Goal: Task Accomplishment & Management: Manage account settings

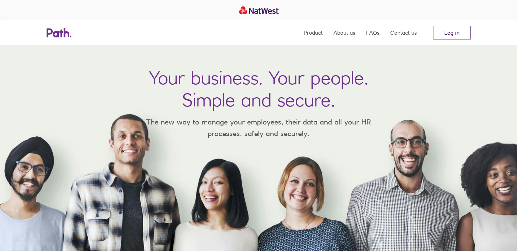
click at [441, 28] on link "Log in" at bounding box center [452, 33] width 38 height 14
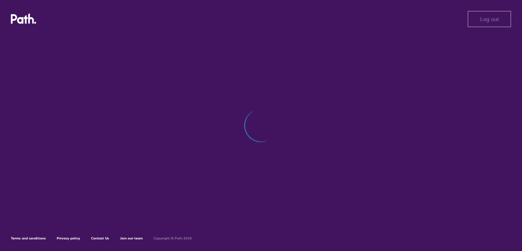
click at [182, 94] on div "Log out Log out Terms and conditions Privacy policy Contact Us Join our team Co…" at bounding box center [261, 125] width 522 height 251
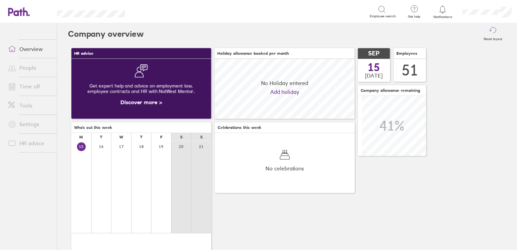
scroll to position [60, 141]
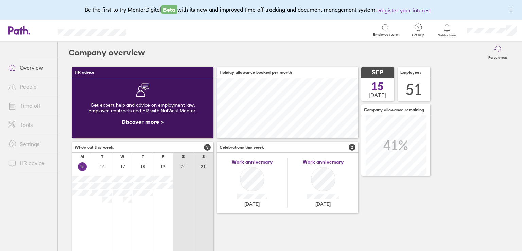
click at [41, 102] on link "Time off" at bounding box center [30, 106] width 55 height 14
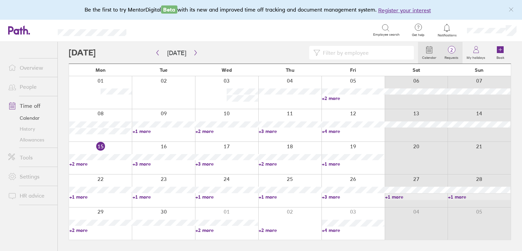
click at [456, 51] on span "2" at bounding box center [452, 49] width 22 height 5
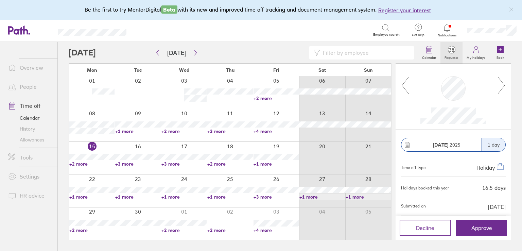
click at [261, 231] on link "+4 more" at bounding box center [276, 230] width 45 height 6
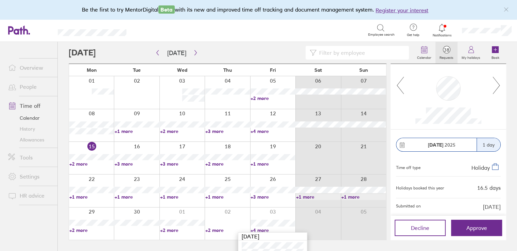
scroll to position [29, 0]
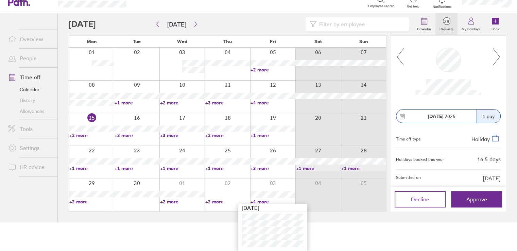
click at [496, 52] on icon at bounding box center [496, 56] width 7 height 17
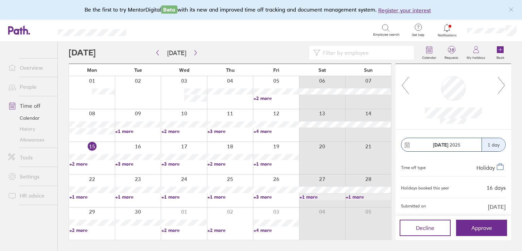
click at [496, 92] on div at bounding box center [454, 96] width 88 height 54
click at [502, 83] on icon at bounding box center [501, 85] width 9 height 18
click at [194, 51] on icon "button" at bounding box center [195, 52] width 2 height 5
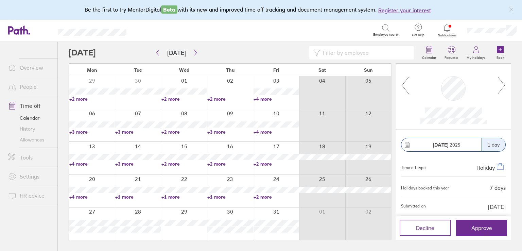
click at [260, 131] on link "+4 more" at bounding box center [276, 132] width 45 height 6
click at [219, 131] on link "+3 more" at bounding box center [229, 132] width 45 height 6
click at [167, 130] on link "+2 more" at bounding box center [184, 132] width 45 height 6
click at [168, 131] on link "+2 more" at bounding box center [184, 132] width 45 height 6
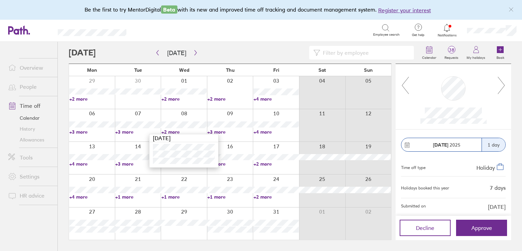
click at [80, 131] on link "+3 more" at bounding box center [91, 132] width 45 height 6
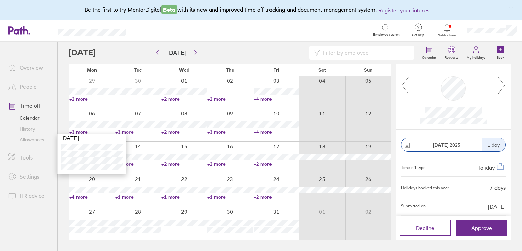
click at [263, 131] on link "+4 more" at bounding box center [276, 132] width 45 height 6
click at [264, 132] on link "+4 more" at bounding box center [276, 132] width 45 height 6
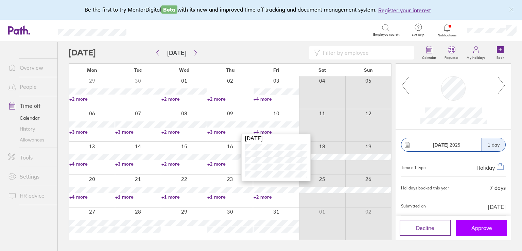
click at [479, 225] on span "Approve" at bounding box center [482, 228] width 21 height 6
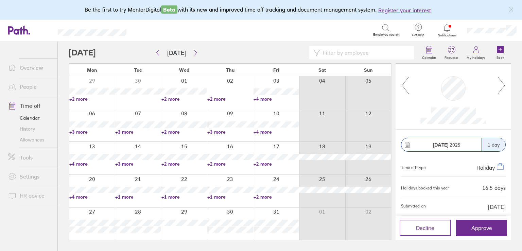
click at [503, 85] on icon at bounding box center [501, 85] width 9 height 18
click at [505, 82] on icon at bounding box center [501, 85] width 9 height 18
click at [501, 85] on icon at bounding box center [501, 85] width 9 height 18
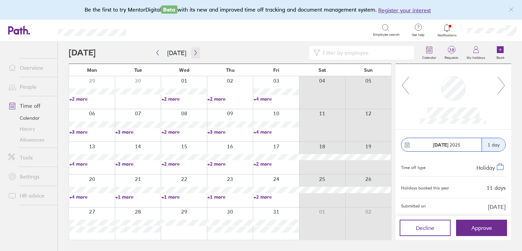
click at [193, 52] on icon "button" at bounding box center [195, 52] width 5 height 5
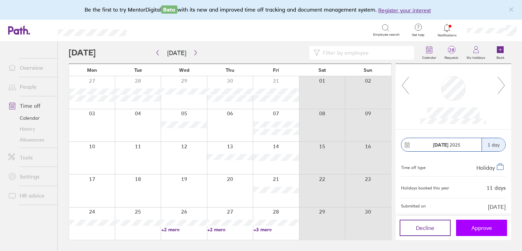
click at [485, 226] on span "Approve" at bounding box center [482, 228] width 21 height 6
click at [500, 86] on icon at bounding box center [501, 85] width 9 height 18
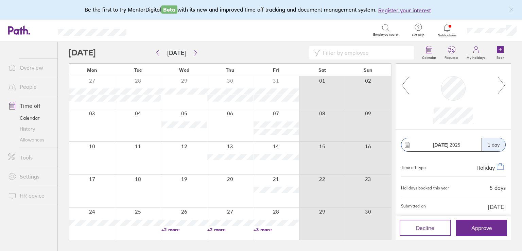
click at [500, 86] on icon at bounding box center [501, 85] width 9 height 18
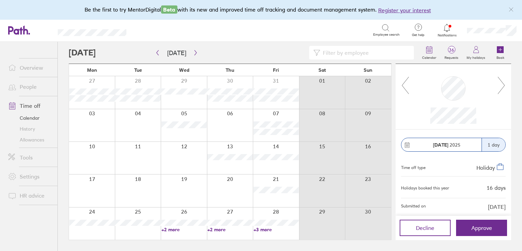
click at [500, 86] on icon at bounding box center [501, 85] width 9 height 18
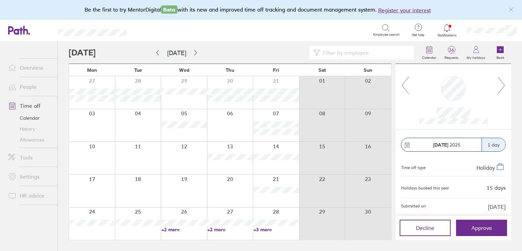
click at [500, 86] on icon at bounding box center [501, 85] width 9 height 18
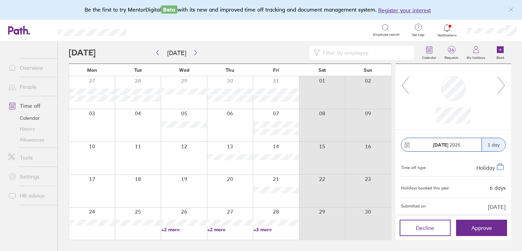
click at [500, 86] on icon at bounding box center [501, 85] width 9 height 18
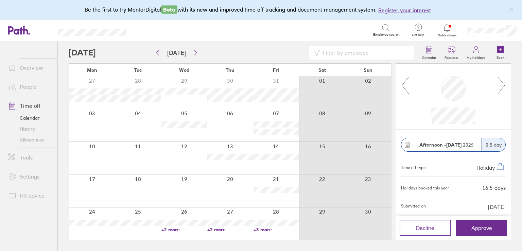
click at [31, 105] on link "Time off" at bounding box center [30, 106] width 55 height 14
